Goal: Task Accomplishment & Management: Manage account settings

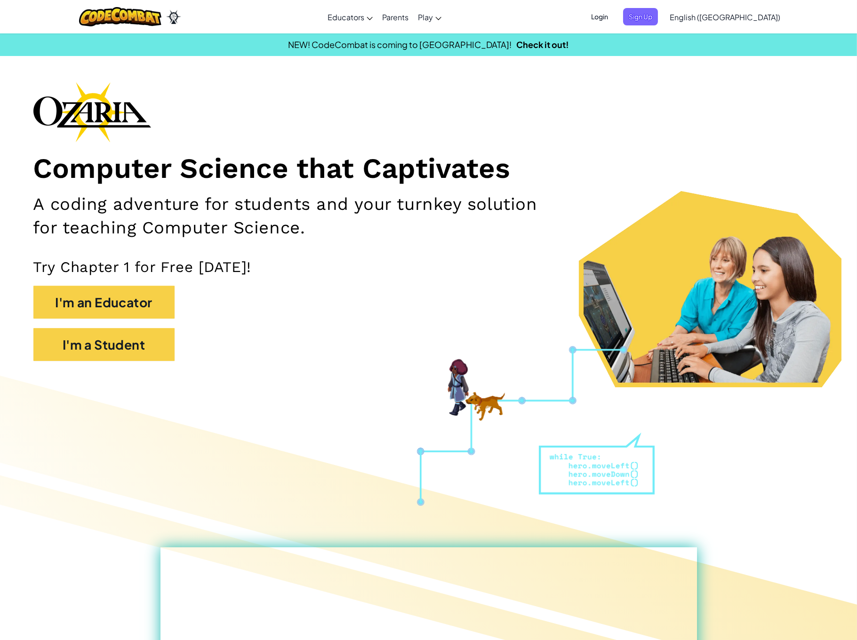
click at [614, 17] on span "Login" at bounding box center [600, 16] width 28 height 17
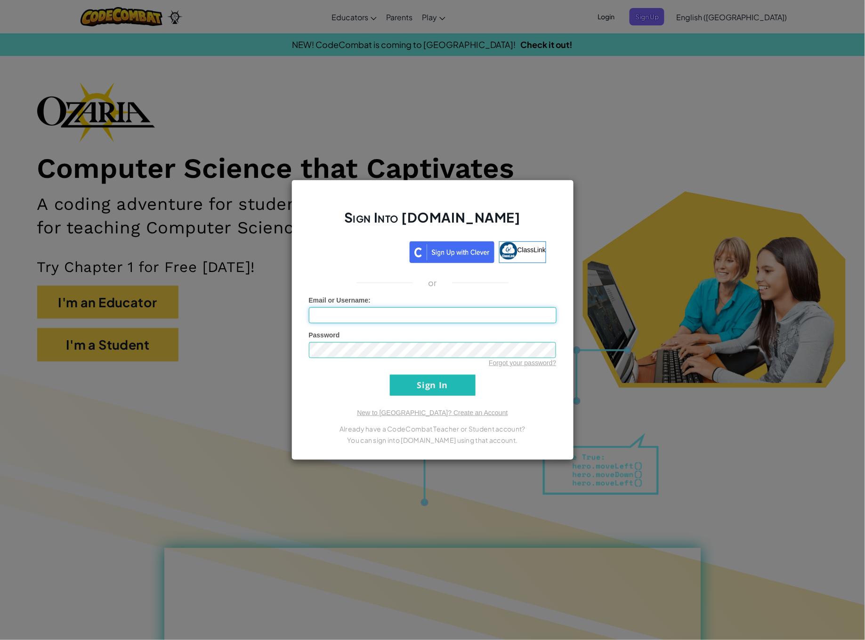
click at [332, 309] on input "Email or Username :" at bounding box center [433, 315] width 248 height 16
click at [390, 375] on input "Sign In" at bounding box center [433, 385] width 86 height 21
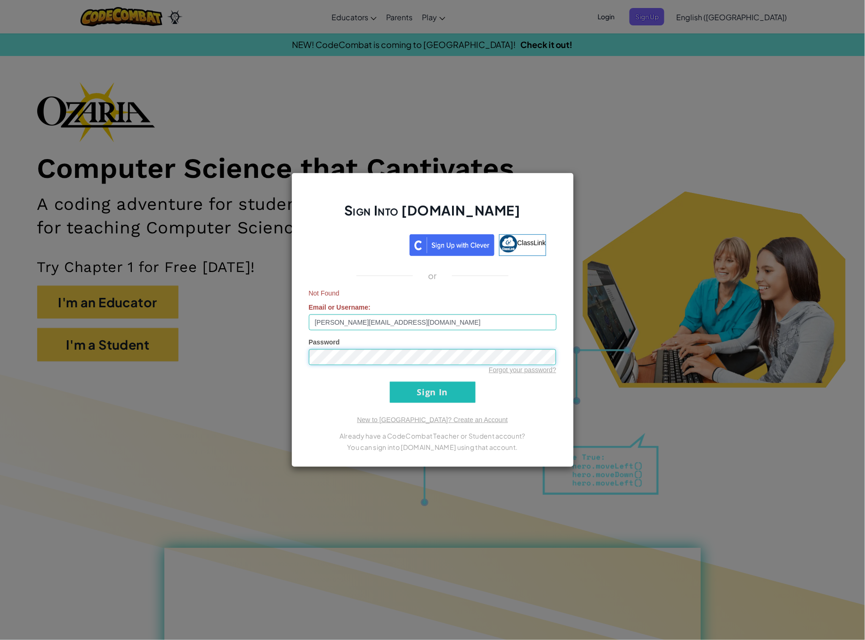
click at [278, 354] on div "Sign Into [DOMAIN_NAME] ClassLink or Not Found Email or Username : [PERSON_NAME…" at bounding box center [432, 320] width 865 height 640
click at [390, 382] on input "Sign In" at bounding box center [433, 392] width 86 height 21
click at [351, 325] on input "[PERSON_NAME][EMAIL_ADDRESS][DOMAIN_NAME]" at bounding box center [433, 322] width 248 height 16
type input "[PERSON_NAME][EMAIL_ADDRESS][DOMAIN_NAME]"
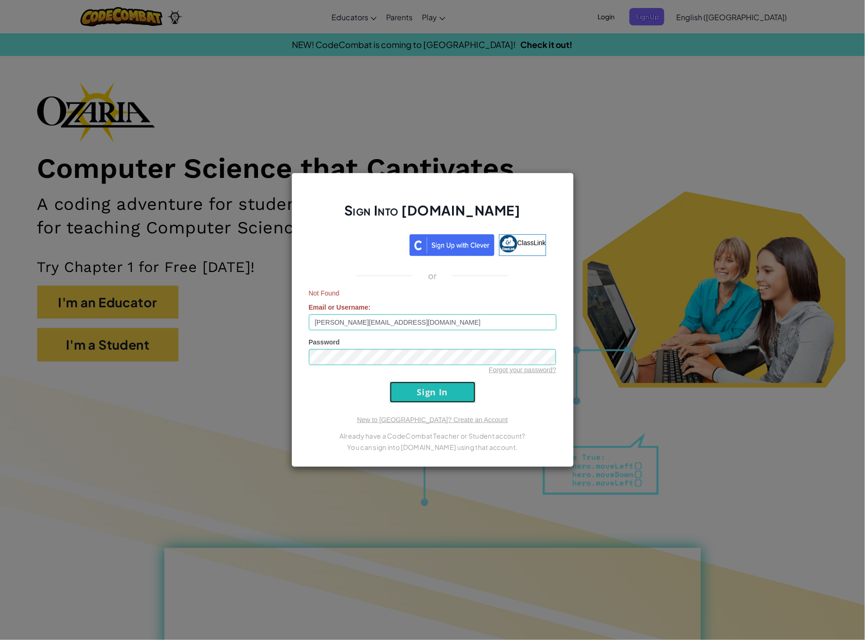
click at [408, 386] on input "Sign In" at bounding box center [433, 392] width 86 height 21
